Goal: Task Accomplishment & Management: Manage account settings

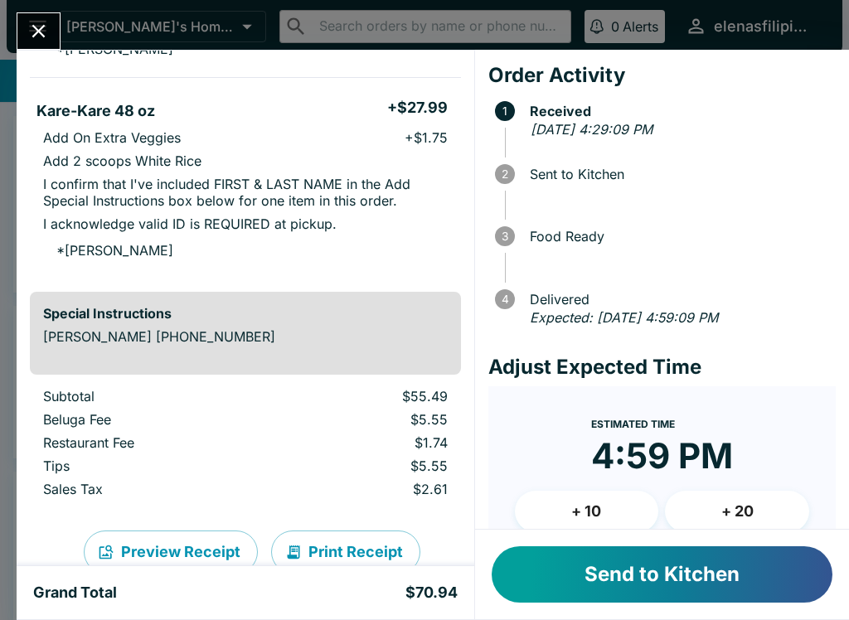
scroll to position [318, 0]
click at [685, 586] on button "Send to Kitchen" at bounding box center [662, 575] width 341 height 56
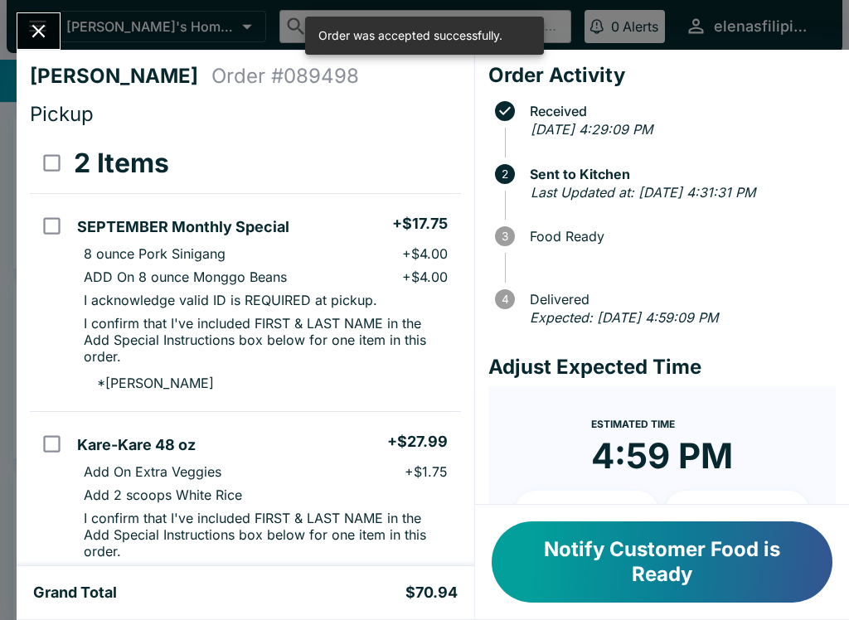
scroll to position [0, 0]
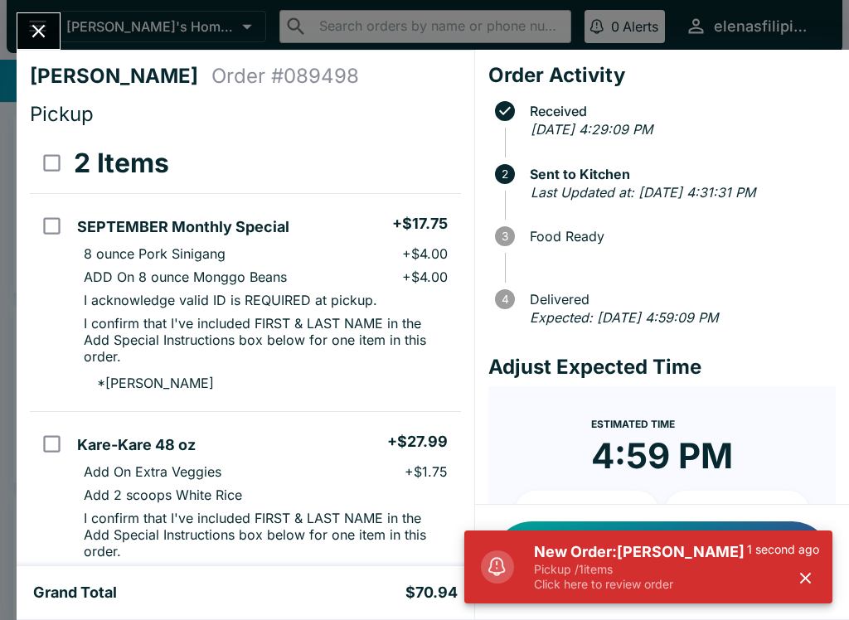
click at [37, 40] on icon "Close" at bounding box center [38, 31] width 22 height 22
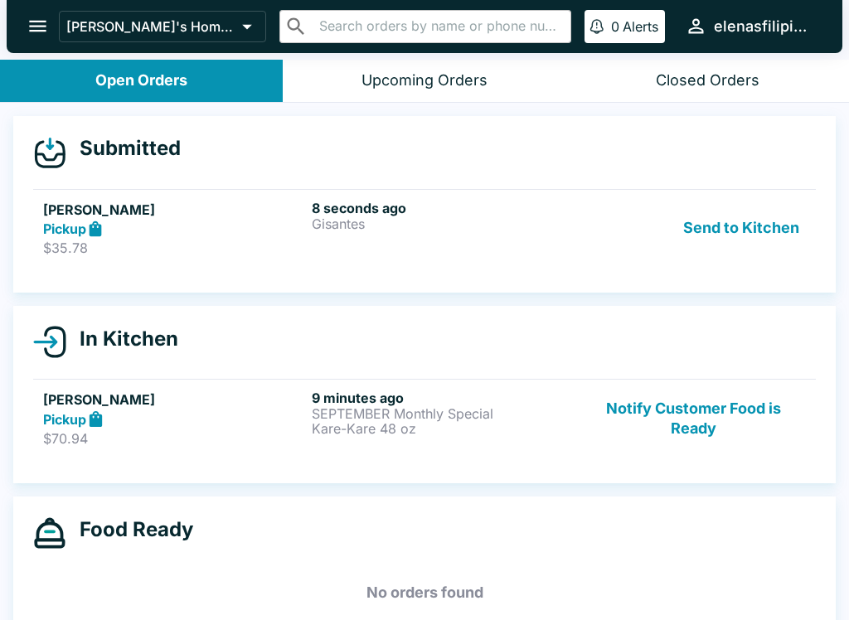
click at [316, 223] on p "Gisantes" at bounding box center [443, 223] width 262 height 15
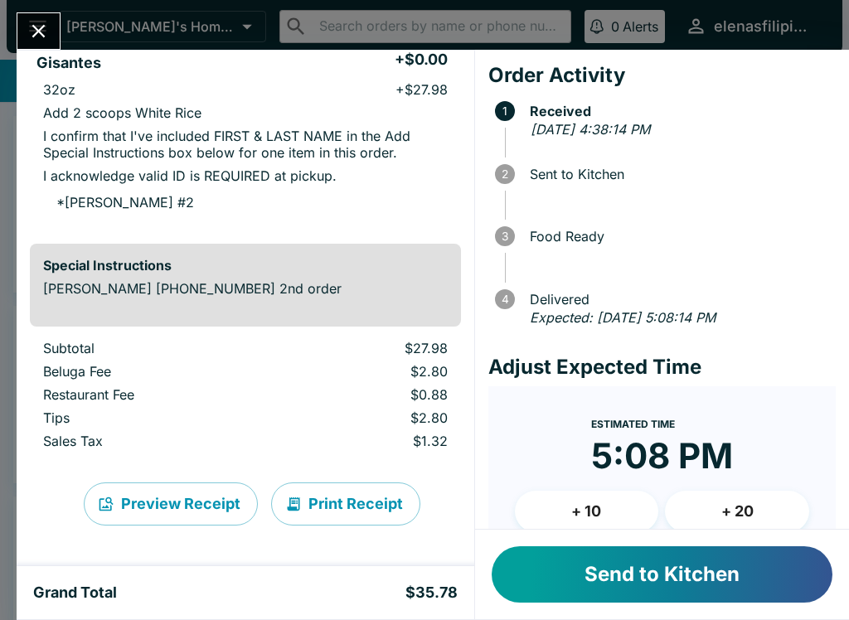
scroll to position [164, 0]
click at [662, 587] on button "Send to Kitchen" at bounding box center [662, 575] width 341 height 56
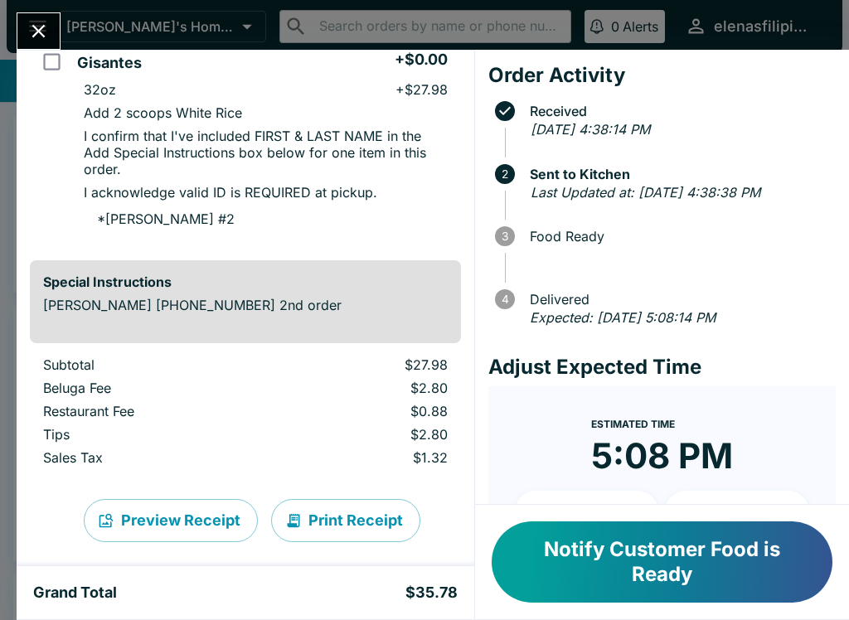
click at [20, 24] on button "Close" at bounding box center [38, 31] width 42 height 36
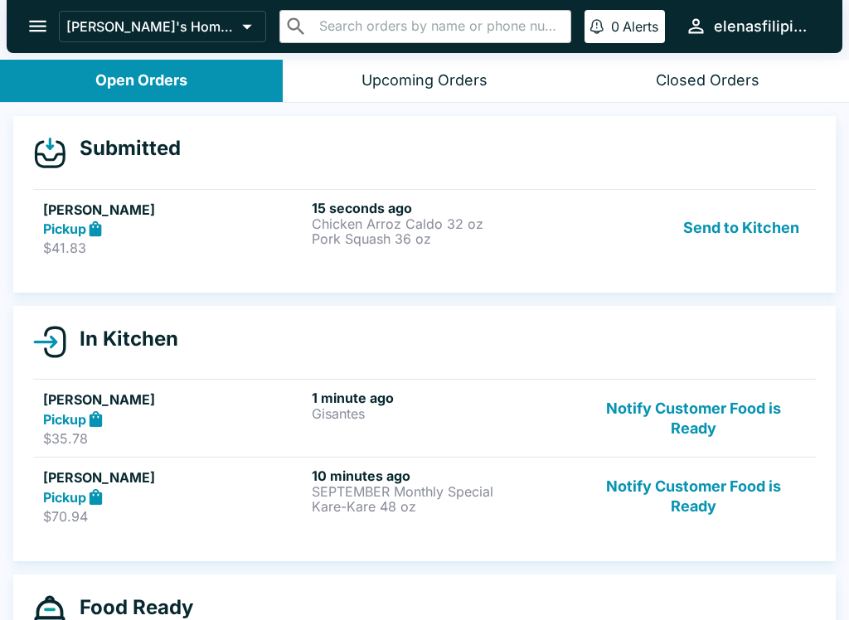
click at [285, 214] on h5 "[PERSON_NAME]" at bounding box center [174, 210] width 262 height 20
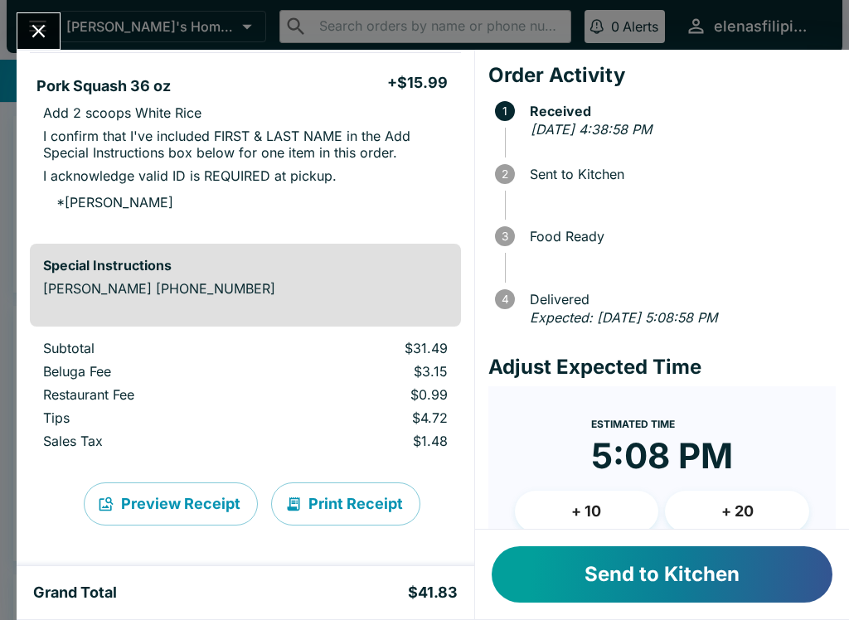
scroll to position [296, 0]
click at [649, 582] on button "Send to Kitchen" at bounding box center [662, 575] width 341 height 56
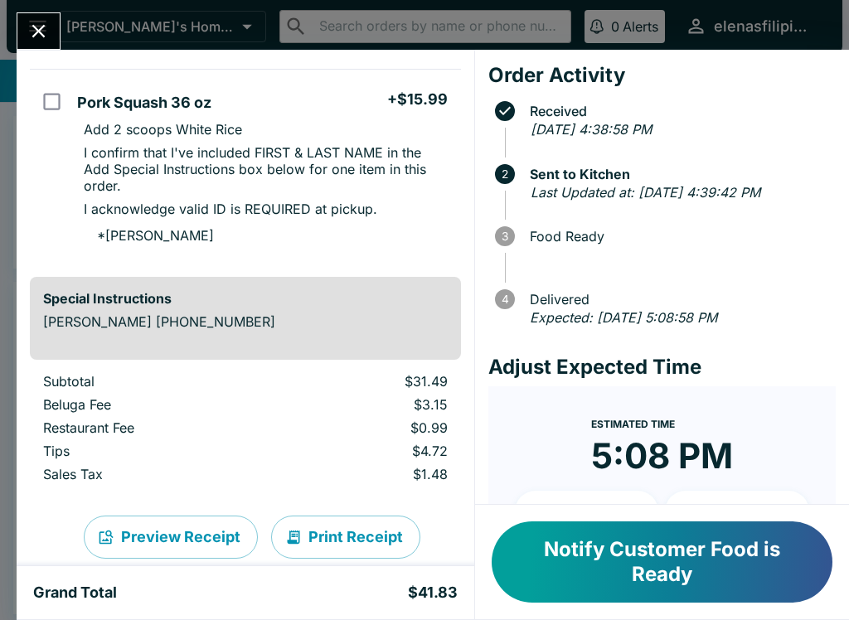
click at [41, 22] on icon "Close" at bounding box center [38, 31] width 22 height 22
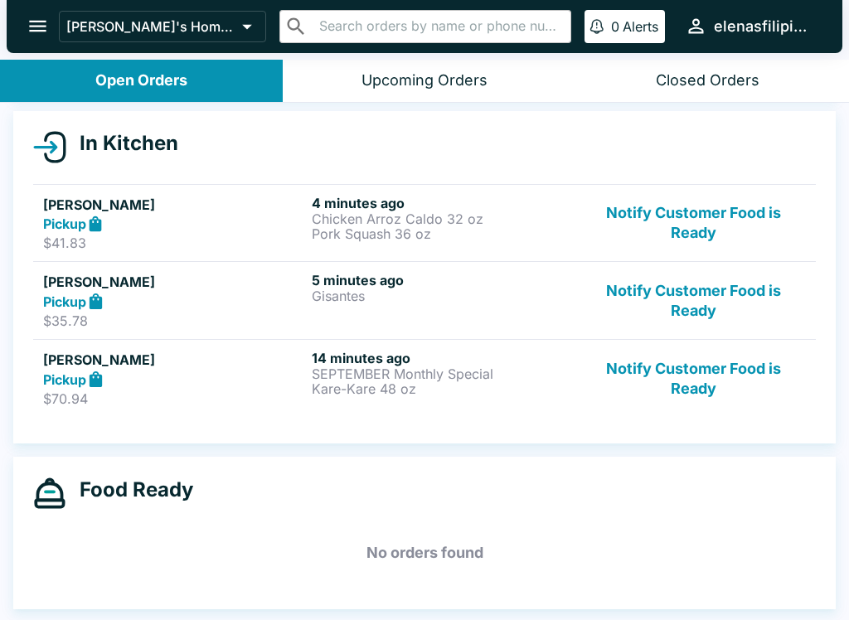
scroll to position [171, 0]
click at [511, 286] on h6 "5 minutes ago" at bounding box center [443, 280] width 262 height 17
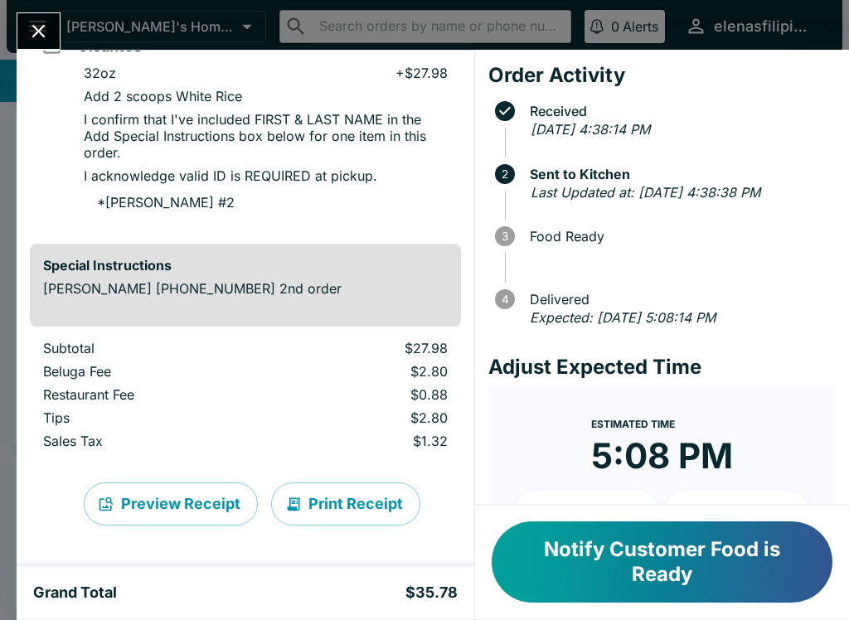
click at [50, 28] on icon "Close" at bounding box center [38, 31] width 22 height 22
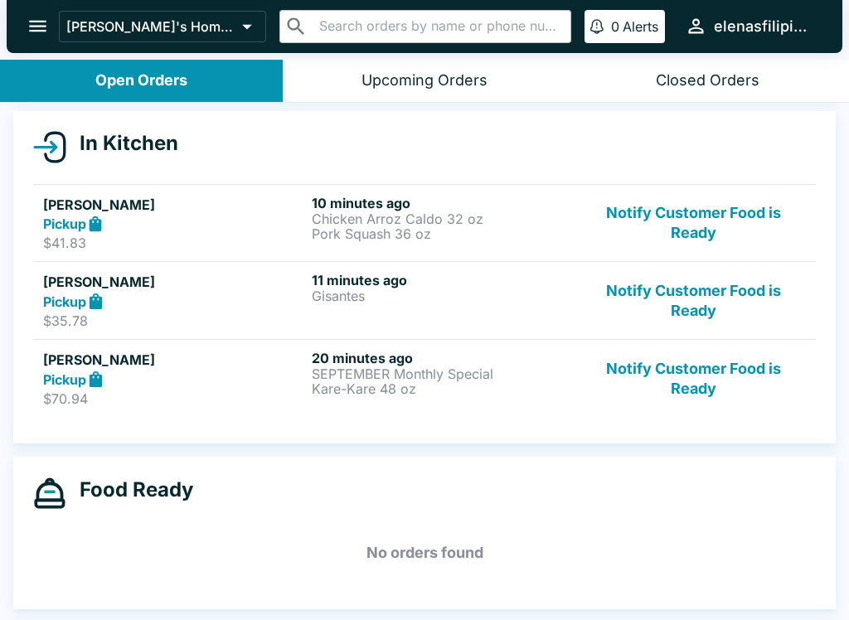
click at [740, 287] on button "Notify Customer Food is Ready" at bounding box center [693, 300] width 225 height 57
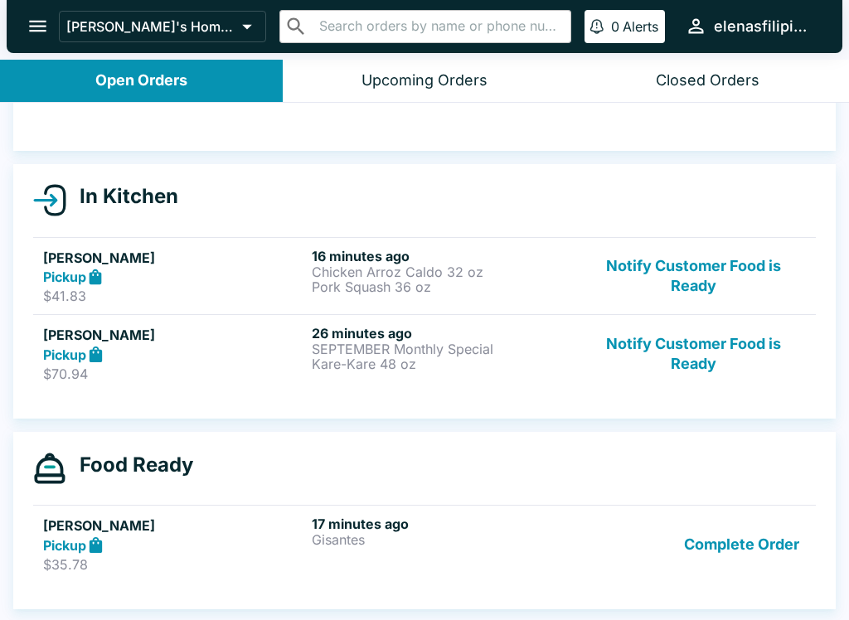
scroll to position [118, 0]
click at [735, 358] on button "Notify Customer Food is Ready" at bounding box center [693, 353] width 225 height 57
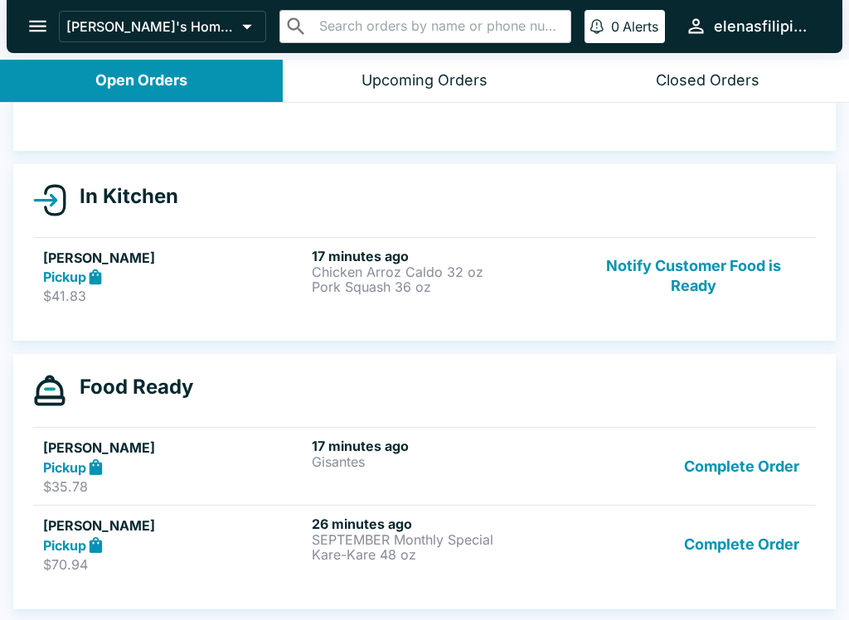
scroll to position [2, 0]
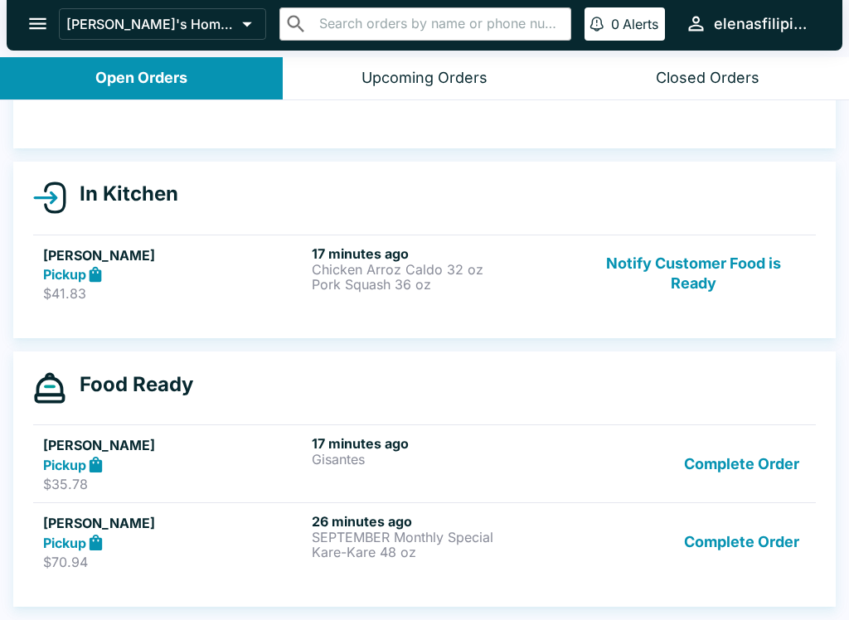
click at [684, 285] on button "Notify Customer Food is Ready" at bounding box center [693, 274] width 225 height 57
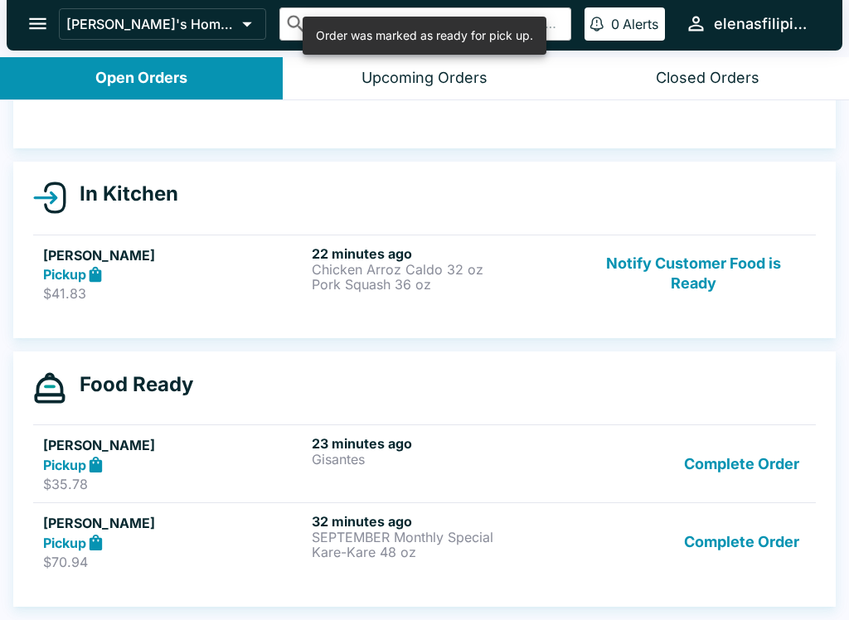
click at [751, 270] on button "Notify Customer Food is Ready" at bounding box center [693, 274] width 225 height 57
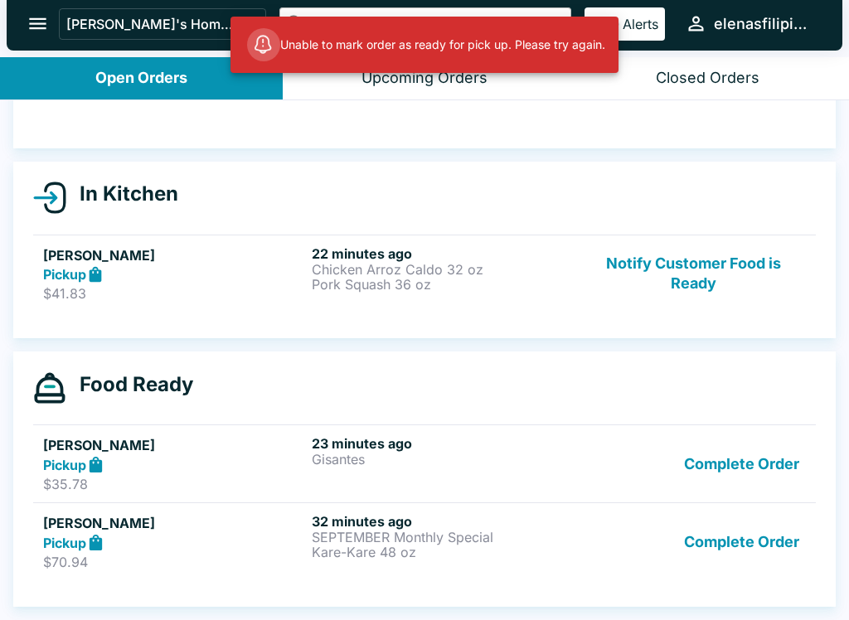
click at [703, 275] on button "Notify Customer Food is Ready" at bounding box center [693, 274] width 225 height 57
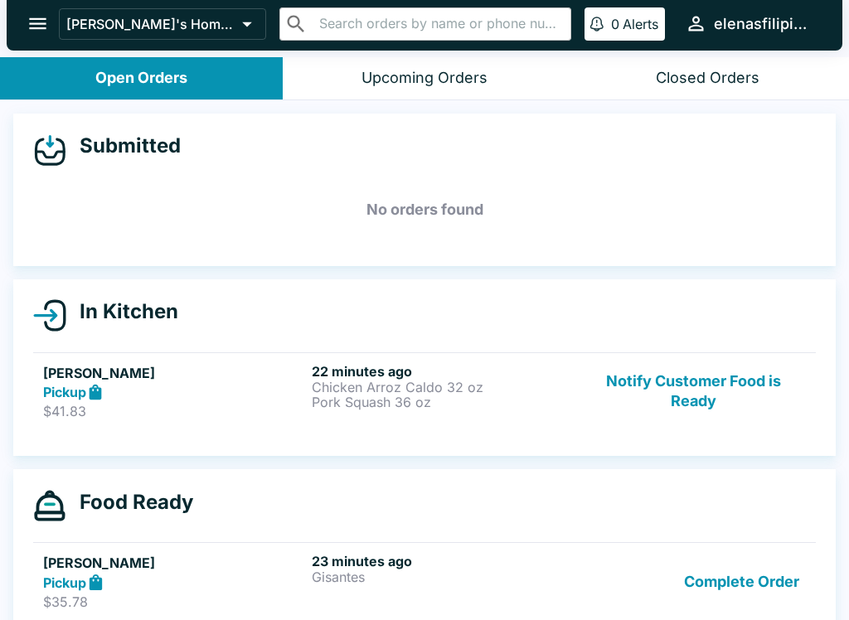
scroll to position [0, 0]
click at [664, 394] on button "Notify Customer Food is Ready" at bounding box center [693, 391] width 225 height 57
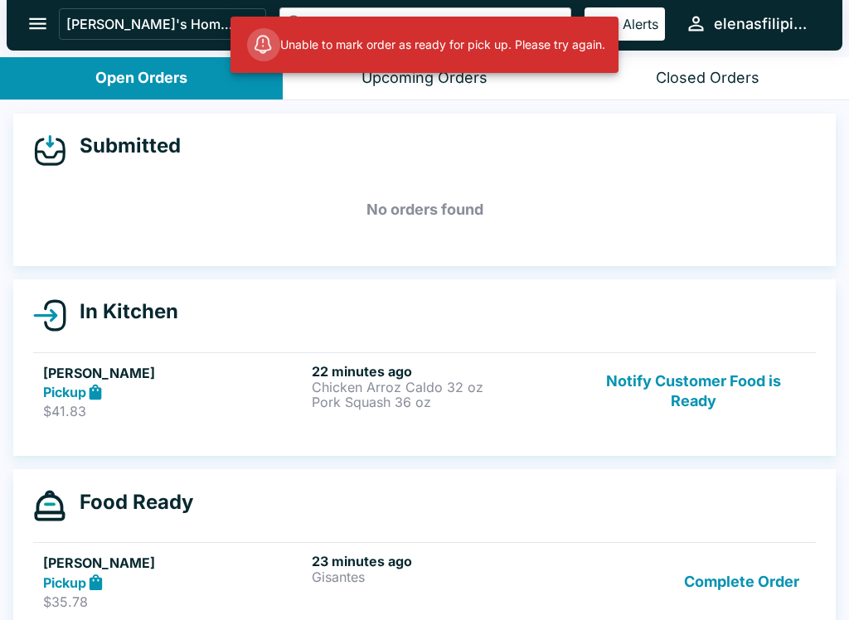
click at [671, 387] on button "Notify Customer Food is Ready" at bounding box center [693, 391] width 225 height 57
click at [543, 148] on div "Submitted" at bounding box center [424, 150] width 783 height 33
click at [240, 136] on div "Submitted" at bounding box center [424, 150] width 783 height 33
click at [684, 372] on button "Notify Customer Food is Ready" at bounding box center [693, 391] width 225 height 57
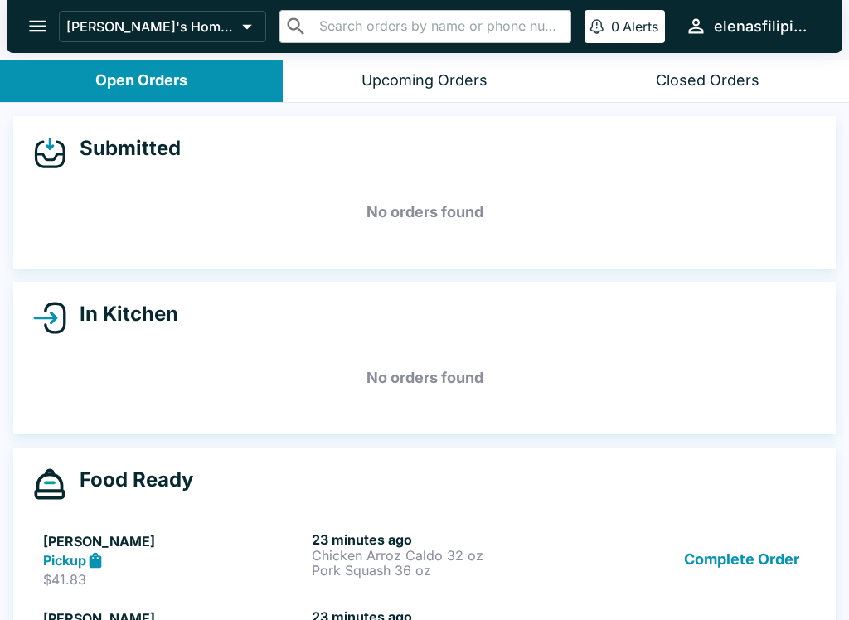
click at [753, 558] on button "Complete Order" at bounding box center [742, 560] width 129 height 57
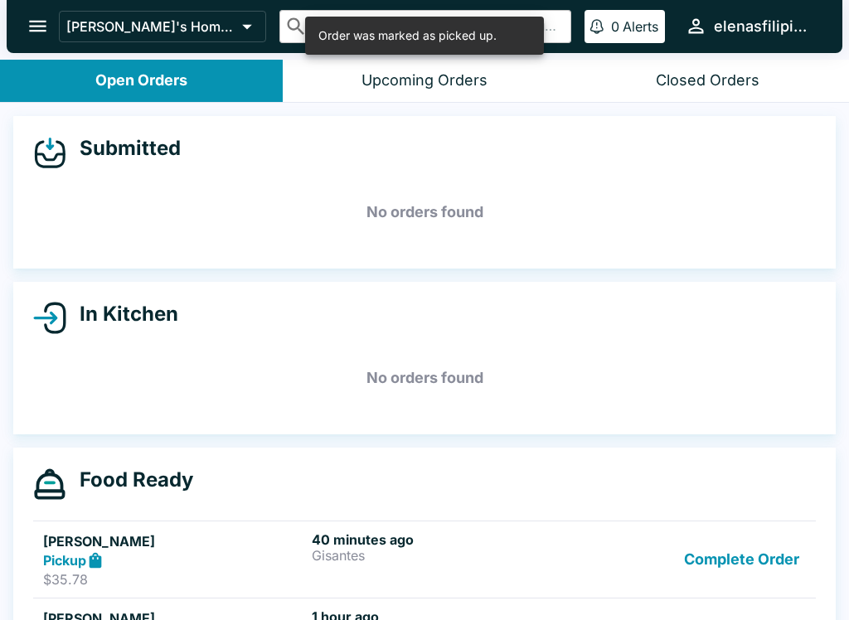
click at [763, 549] on button "Complete Order" at bounding box center [742, 560] width 129 height 57
click at [755, 573] on button "Complete Order" at bounding box center [742, 560] width 129 height 57
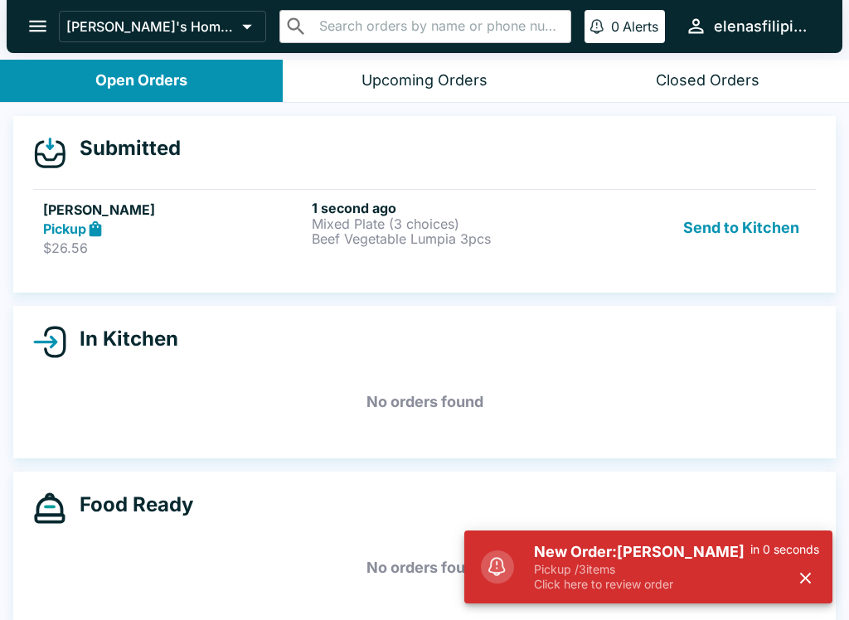
click at [596, 552] on h5 "New Order: [PERSON_NAME]" at bounding box center [642, 552] width 216 height 20
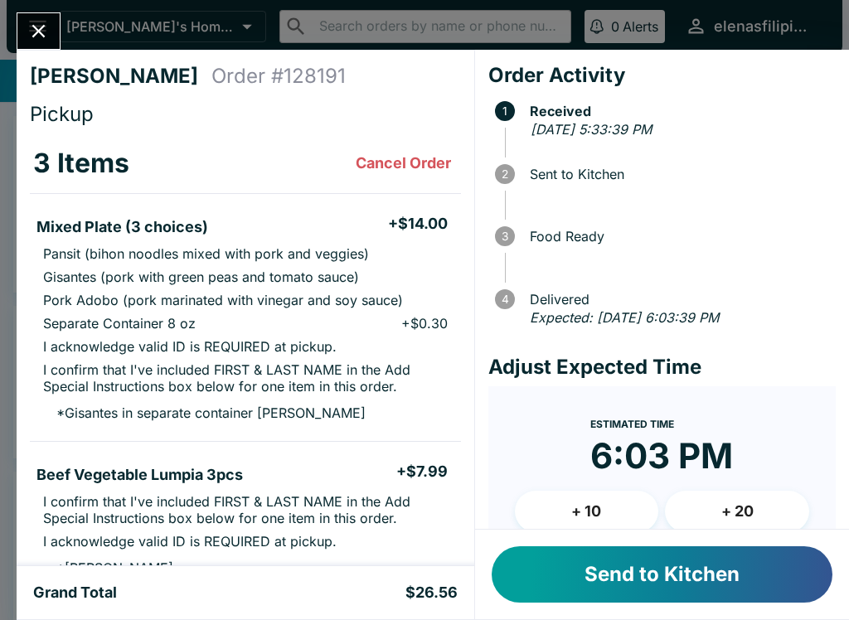
click at [591, 573] on button "Send to Kitchen" at bounding box center [662, 575] width 341 height 56
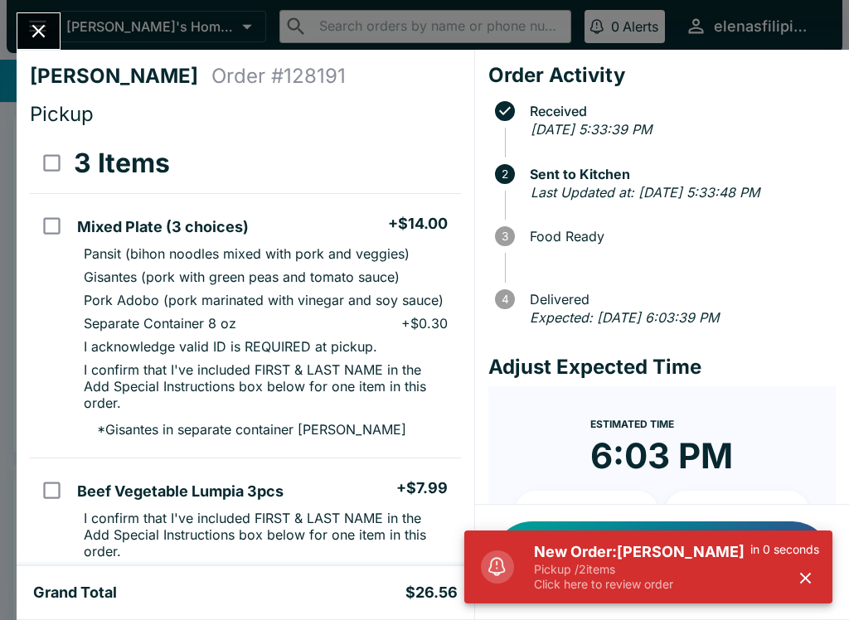
click at [26, 36] on button "Close" at bounding box center [38, 31] width 42 height 36
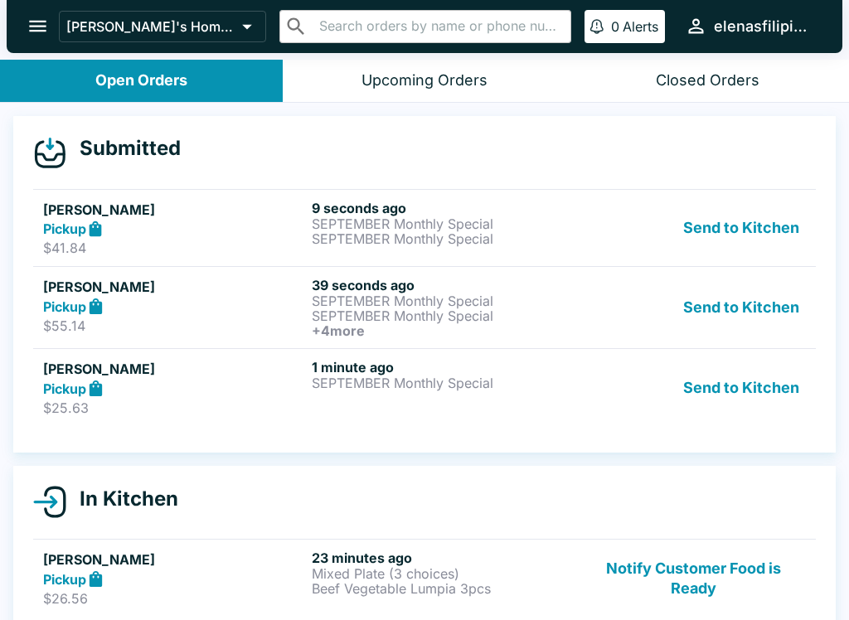
click at [445, 228] on p "SEPTEMBER Monthly Special" at bounding box center [443, 223] width 262 height 15
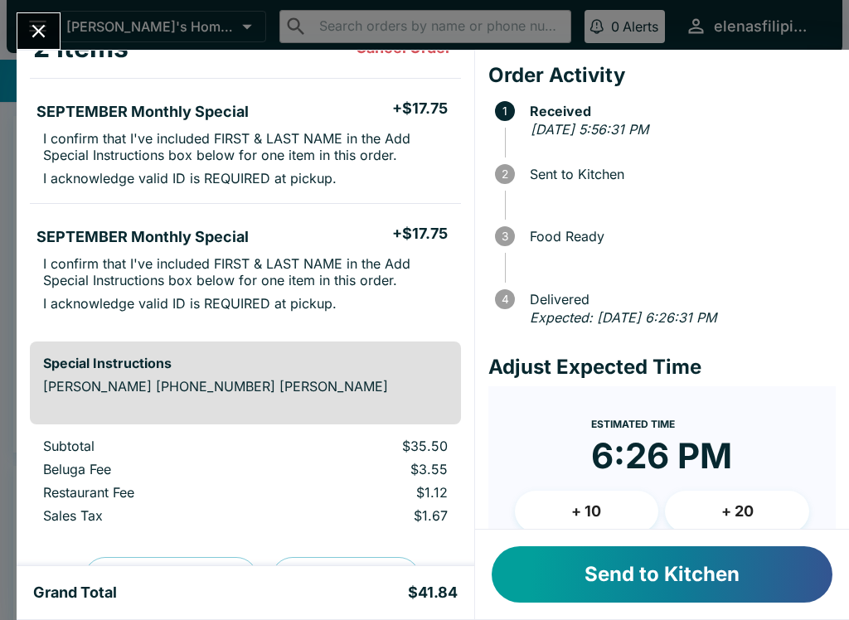
scroll to position [115, 0]
click at [651, 589] on button "Send to Kitchen" at bounding box center [662, 575] width 341 height 56
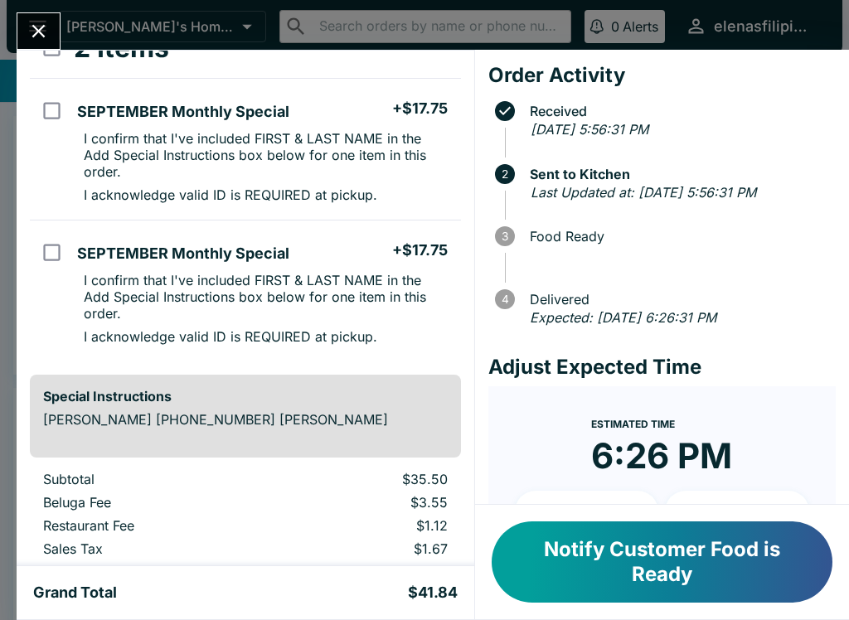
click at [38, 28] on icon "Close" at bounding box center [38, 31] width 22 height 22
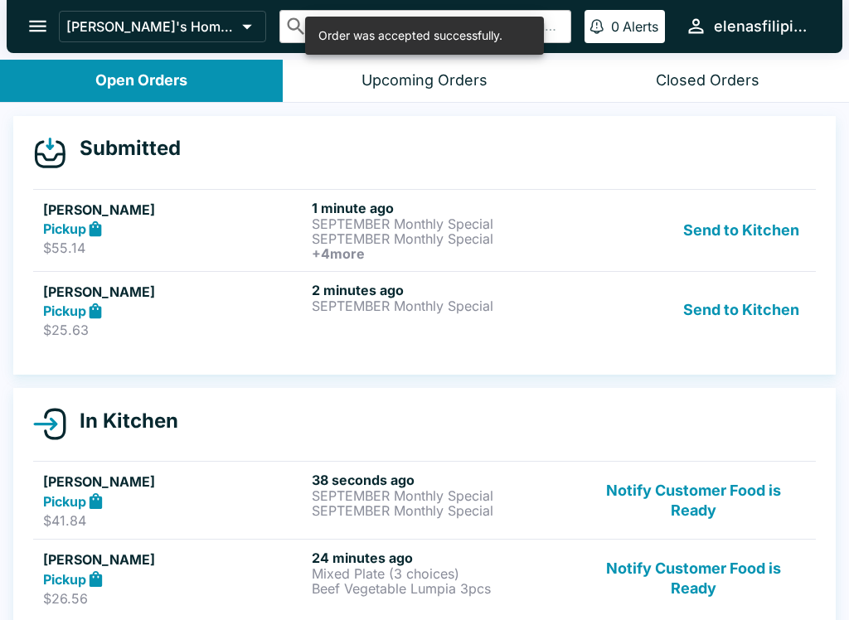
click at [482, 225] on p "SEPTEMBER Monthly Special" at bounding box center [443, 223] width 262 height 15
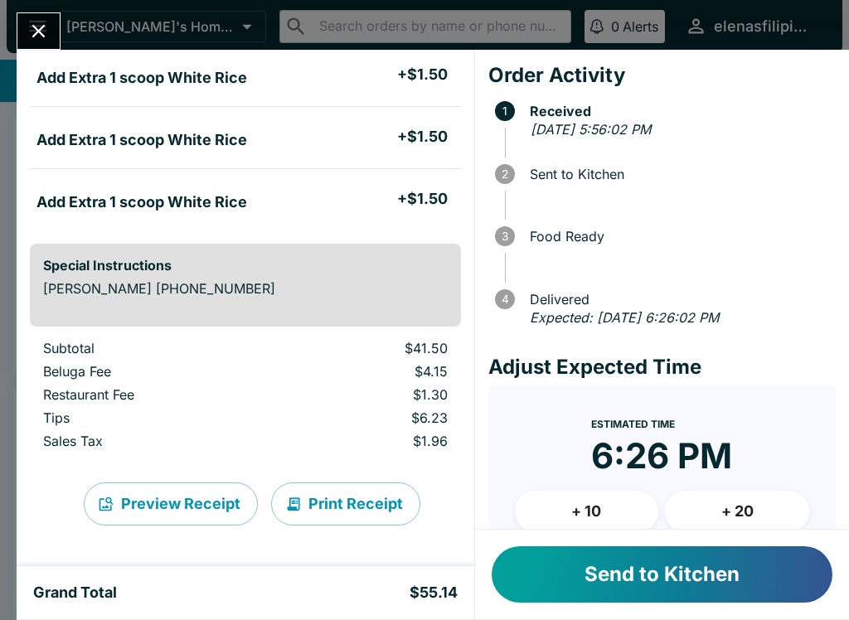
scroll to position [522, 0]
click at [656, 586] on button "Send to Kitchen" at bounding box center [662, 575] width 341 height 56
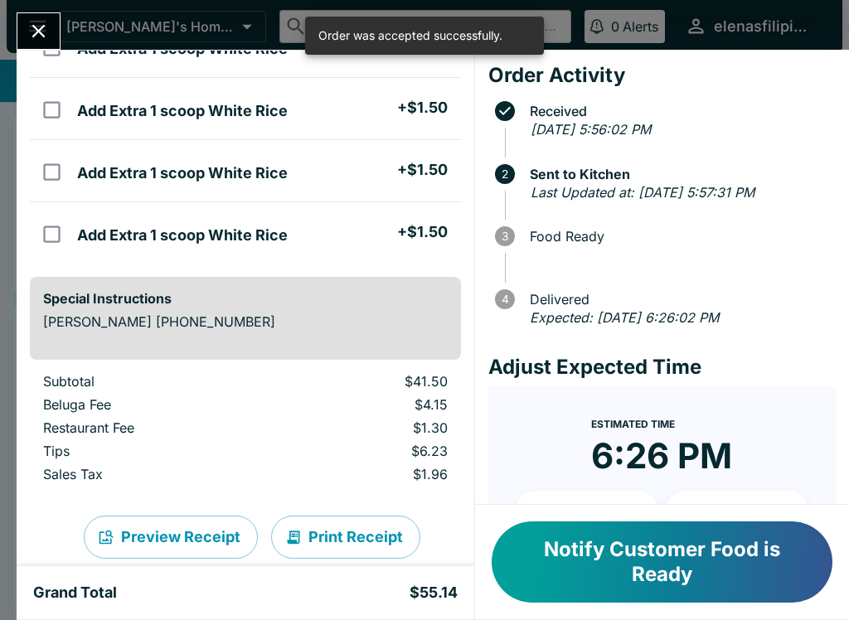
click at [50, 41] on icon "Close" at bounding box center [38, 31] width 22 height 22
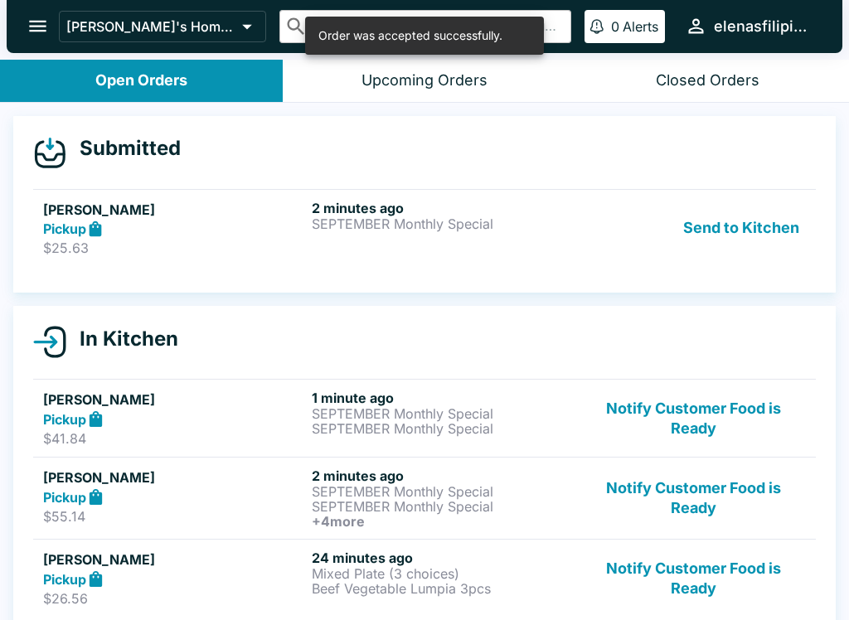
click at [470, 218] on p "SEPTEMBER Monthly Special" at bounding box center [443, 223] width 262 height 15
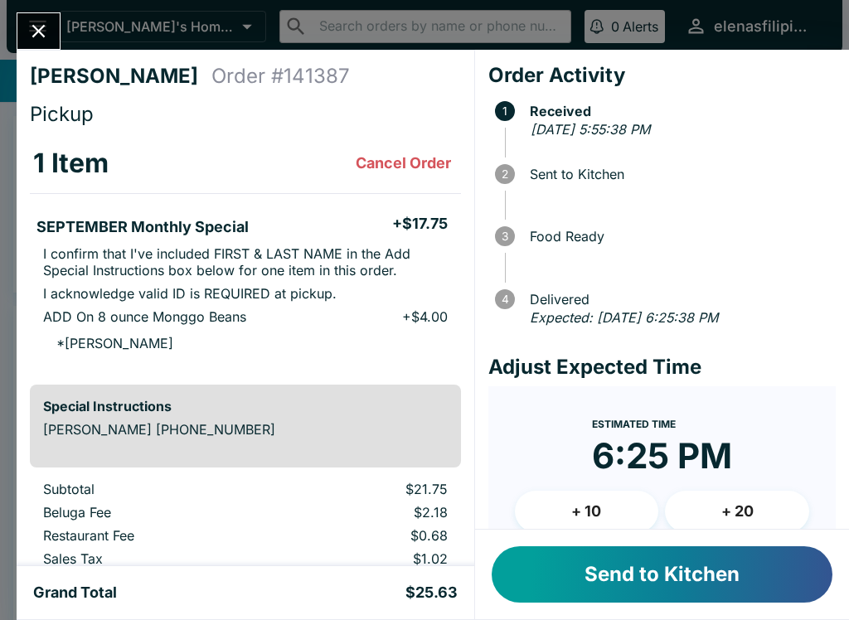
click at [680, 589] on button "Send to Kitchen" at bounding box center [662, 575] width 341 height 56
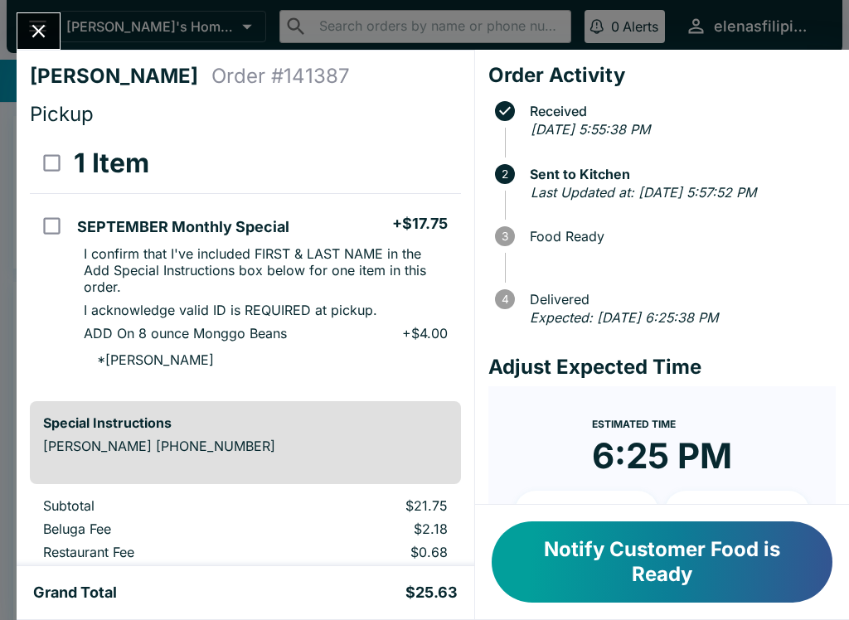
click at [41, 15] on button "Close" at bounding box center [38, 31] width 42 height 36
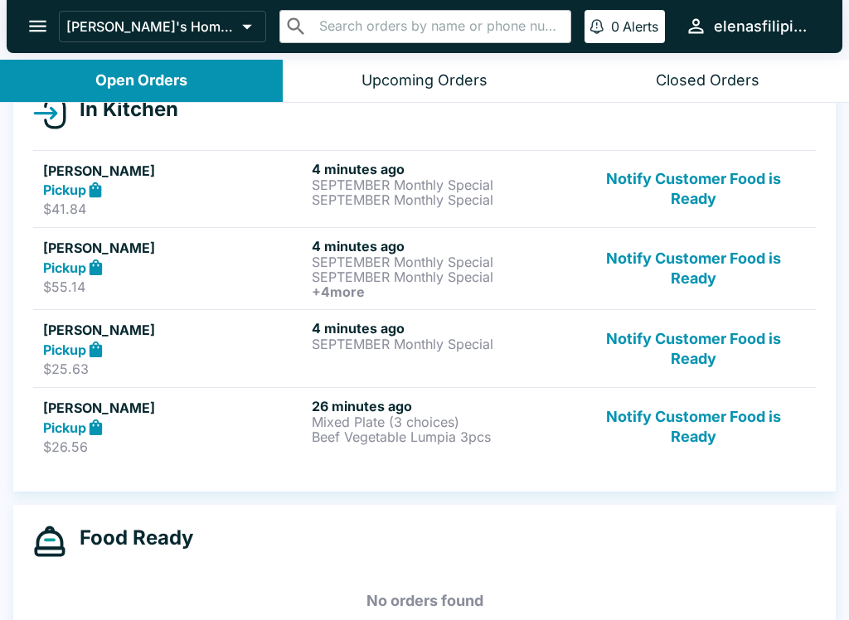
scroll to position [214, 0]
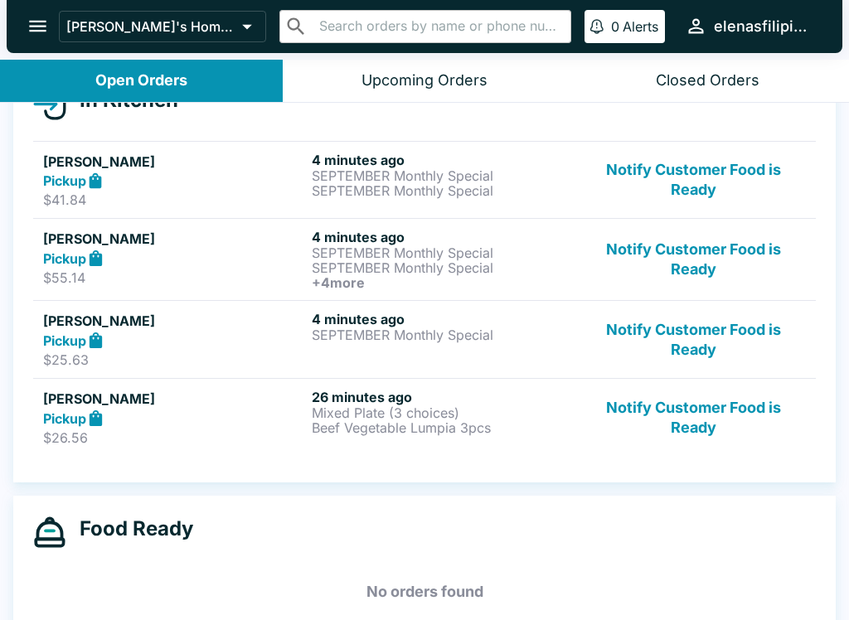
click at [654, 415] on button "Notify Customer Food is Ready" at bounding box center [693, 417] width 225 height 57
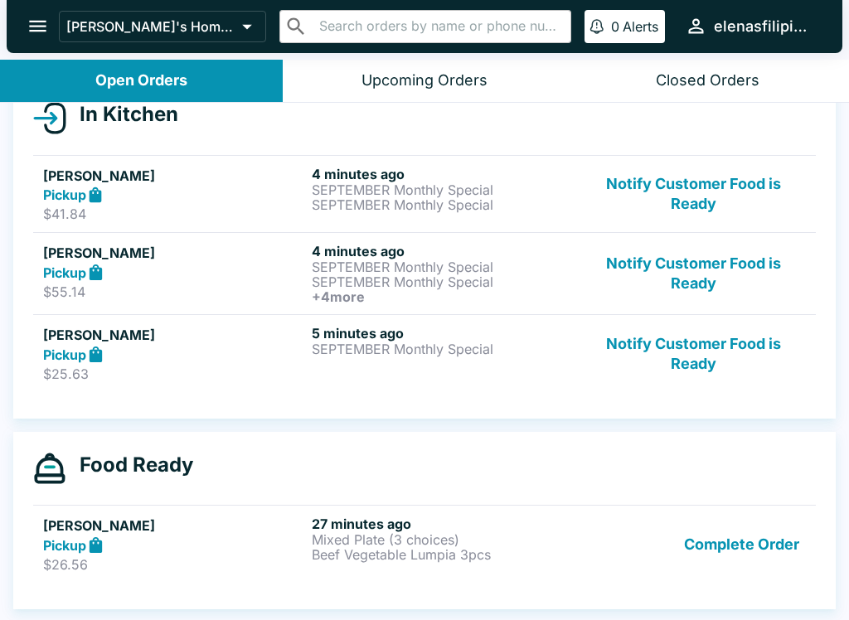
scroll to position [200, 0]
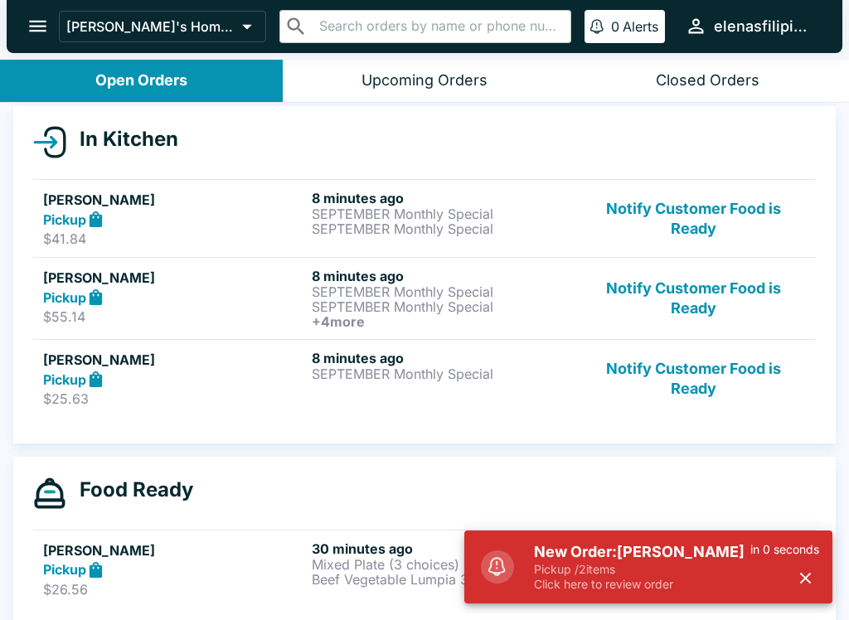
click at [628, 591] on p "Click here to review order" at bounding box center [642, 584] width 216 height 15
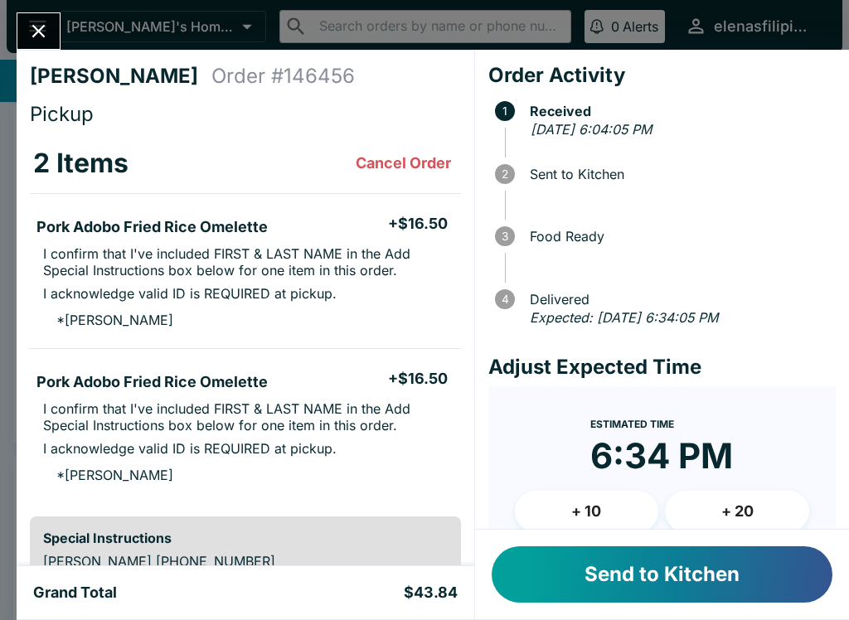
click at [654, 571] on button "Send to Kitchen" at bounding box center [662, 575] width 341 height 56
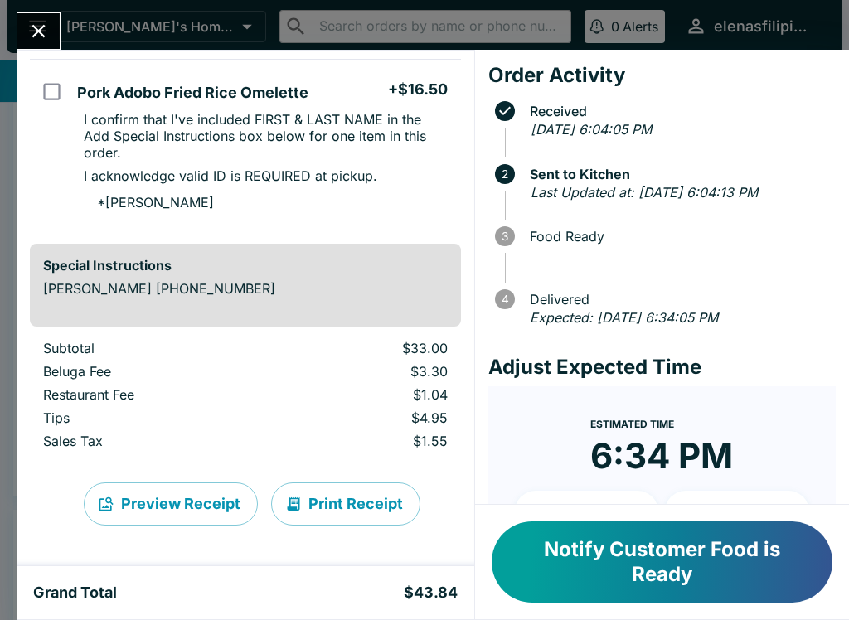
scroll to position [306, 0]
click at [677, 570] on button "Notify Customer Food is Ready" at bounding box center [662, 562] width 341 height 81
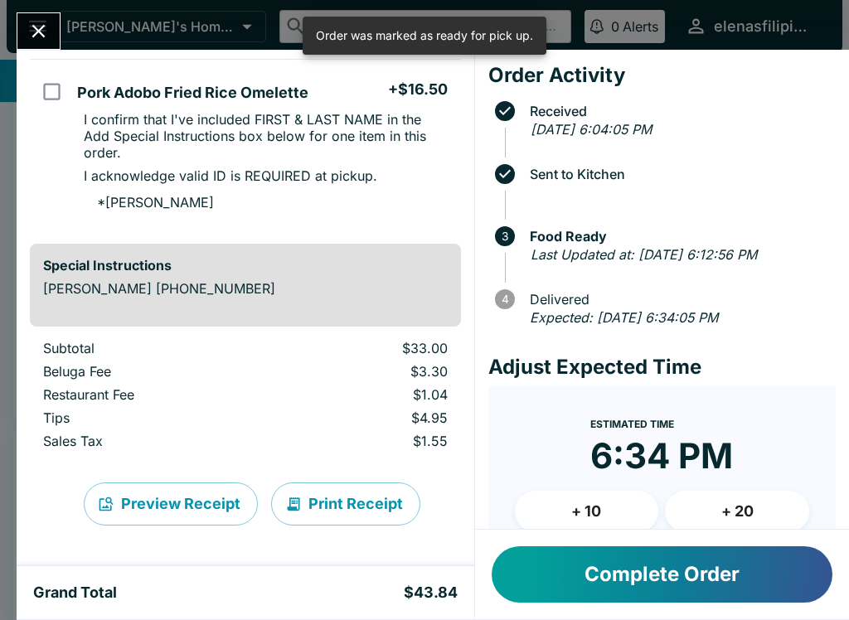
click at [47, 15] on button "Close" at bounding box center [38, 31] width 42 height 36
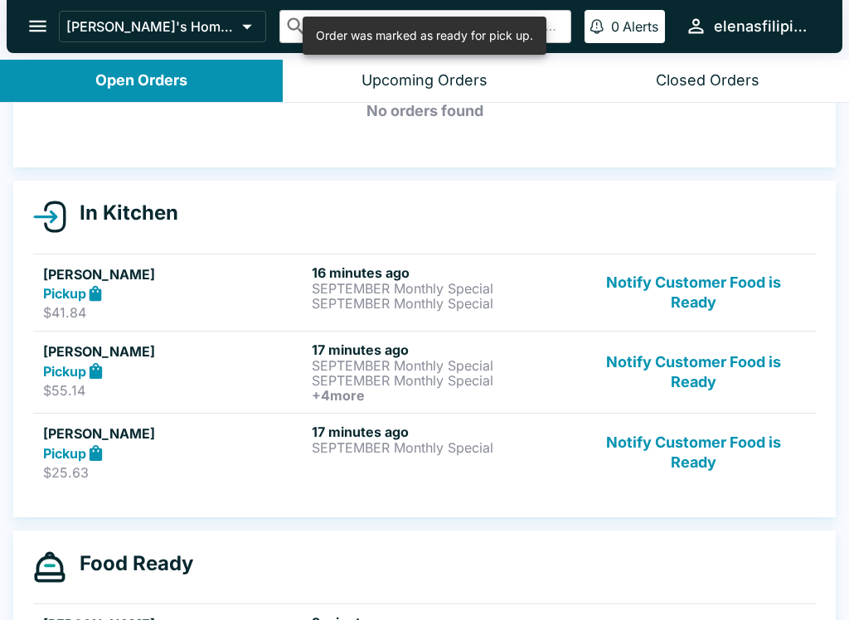
scroll to position [101, 0]
click at [676, 296] on button "Notify Customer Food is Ready" at bounding box center [693, 293] width 225 height 57
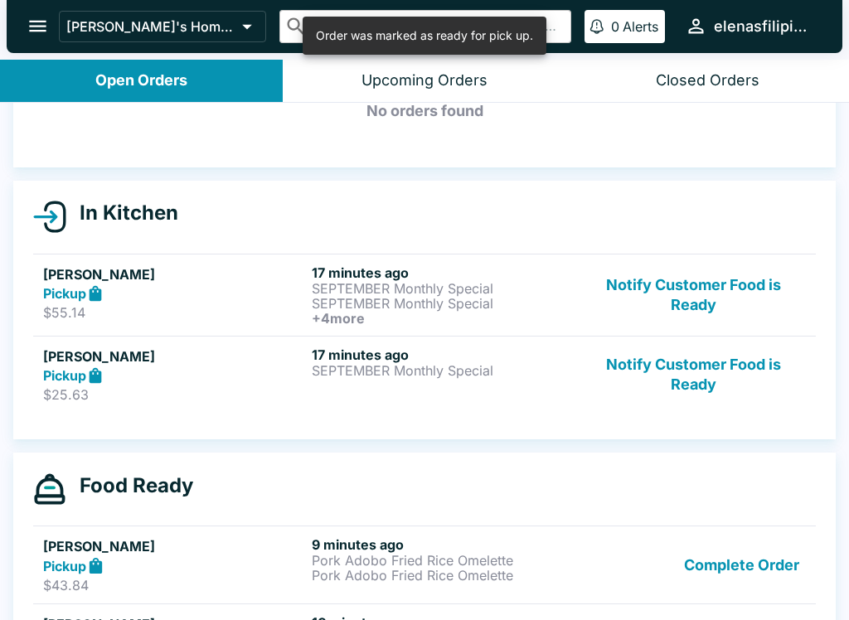
click at [714, 286] on button "Notify Customer Food is Ready" at bounding box center [693, 295] width 225 height 61
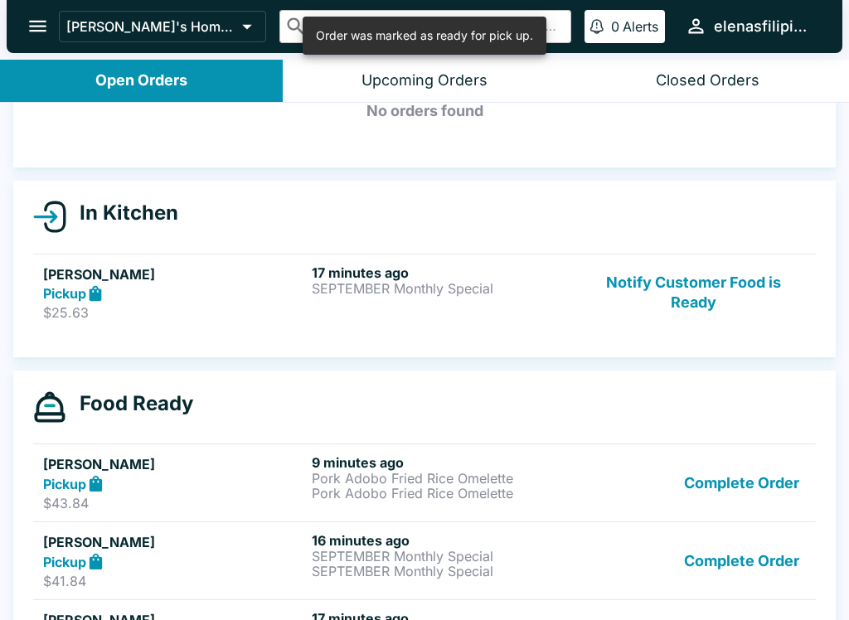
click at [715, 296] on button "Notify Customer Food is Ready" at bounding box center [693, 293] width 225 height 57
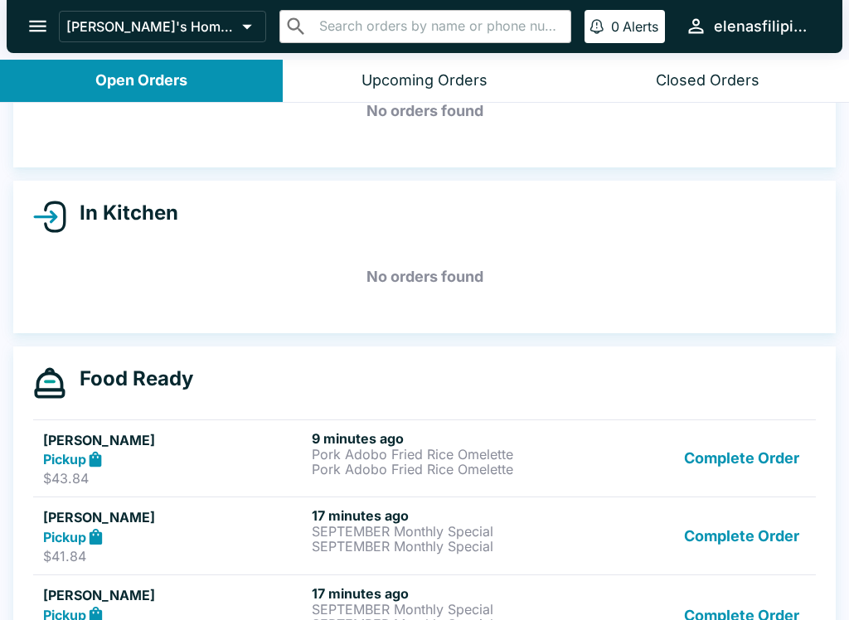
click at [557, 457] on p "Pork Adobo Fried Rice Omelette" at bounding box center [443, 454] width 262 height 15
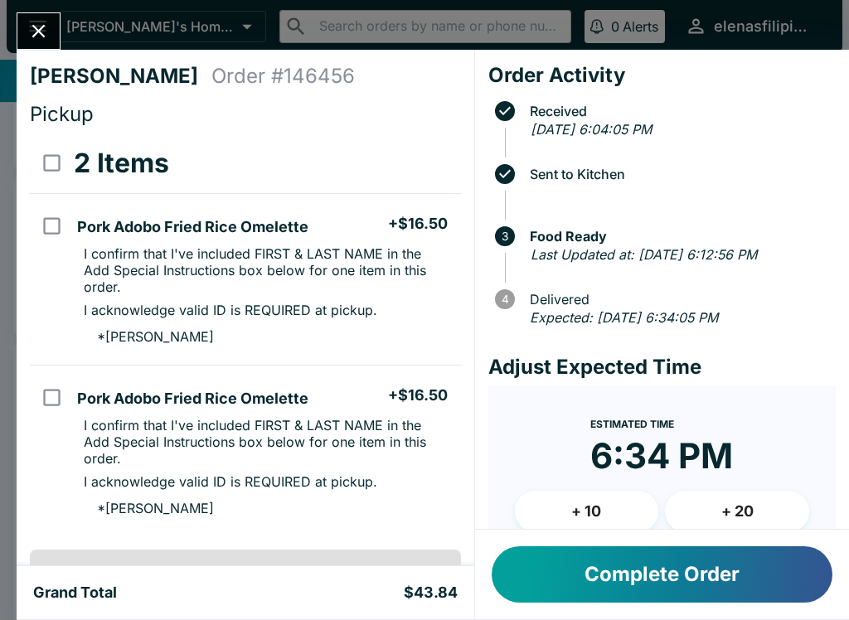
click at [35, 39] on icon "Close" at bounding box center [38, 31] width 22 height 22
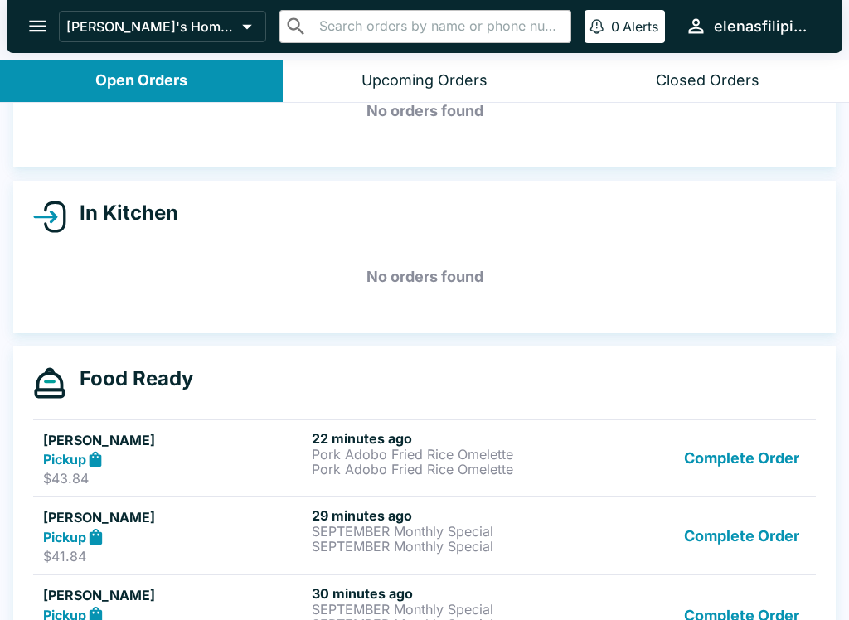
click at [719, 465] on button "Complete Order" at bounding box center [742, 458] width 129 height 57
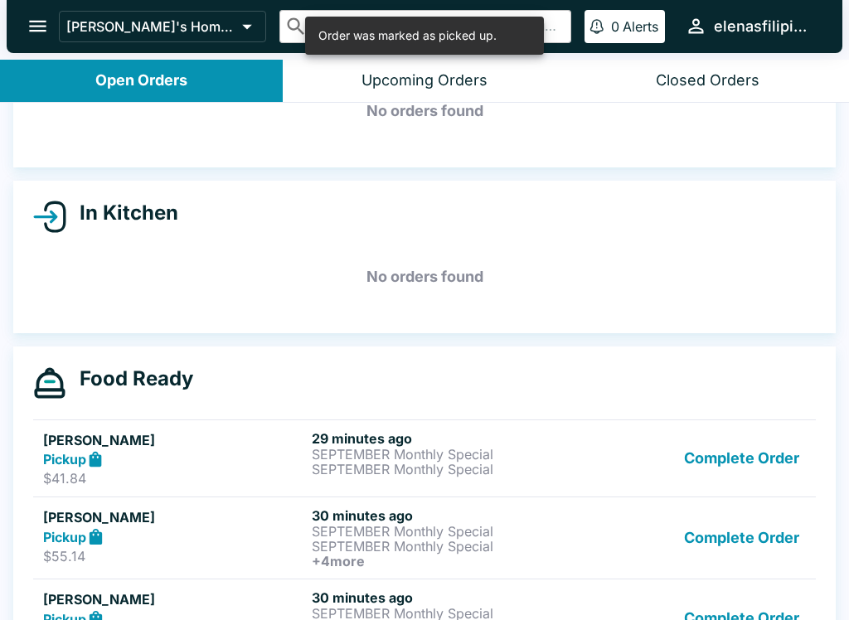
click at [715, 458] on button "Complete Order" at bounding box center [742, 458] width 129 height 57
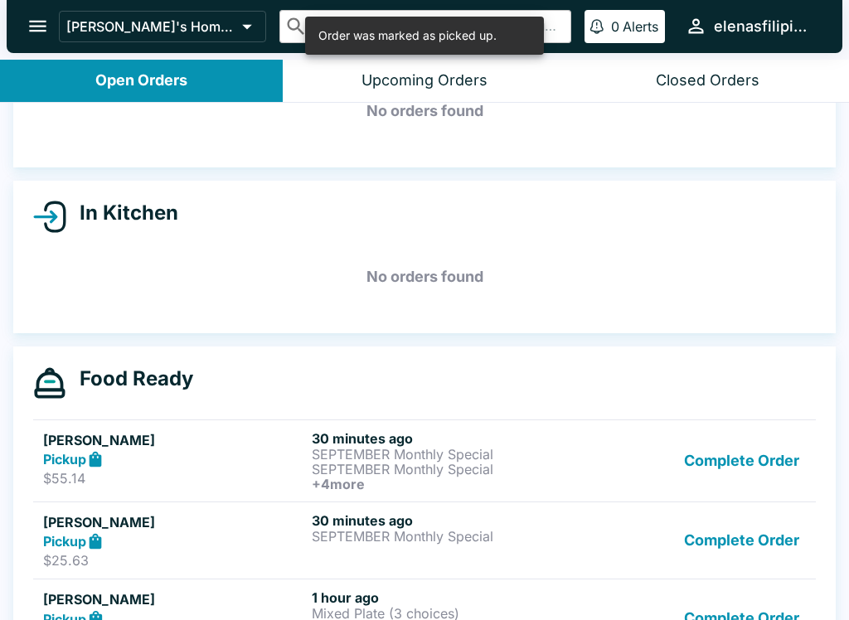
click at [712, 454] on button "Complete Order" at bounding box center [742, 460] width 129 height 61
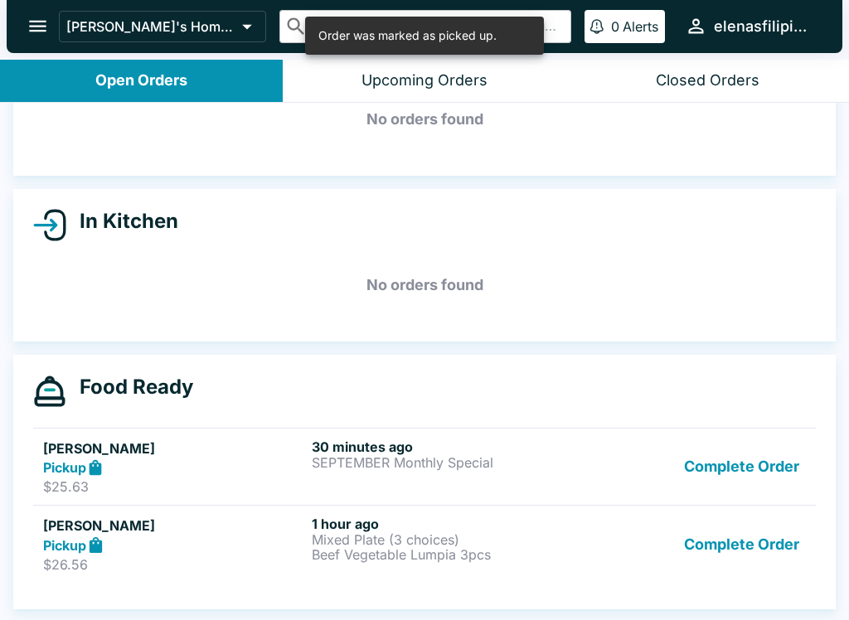
click at [713, 465] on button "Complete Order" at bounding box center [742, 467] width 129 height 57
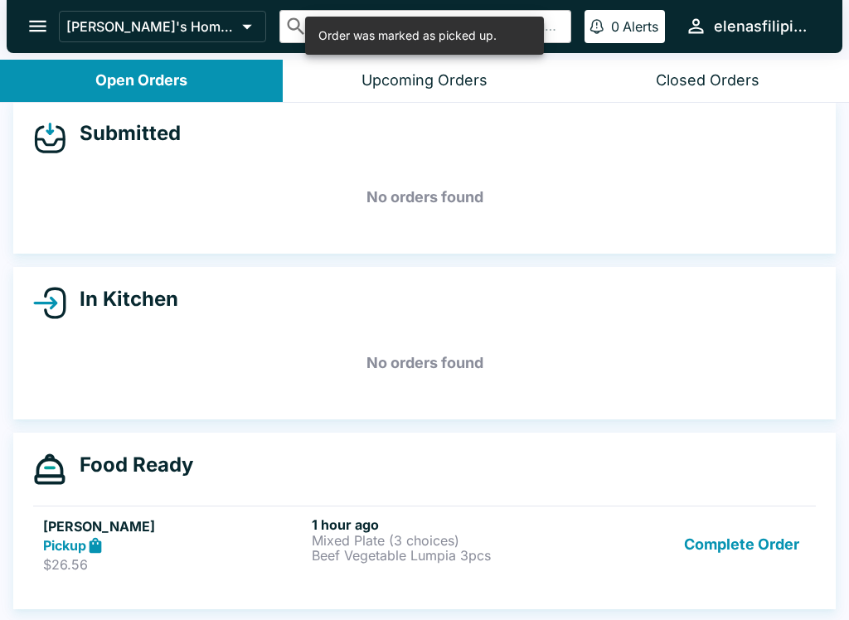
scroll to position [15, 0]
click at [751, 540] on button "Complete Order" at bounding box center [742, 545] width 129 height 57
